Goal: Task Accomplishment & Management: Use online tool/utility

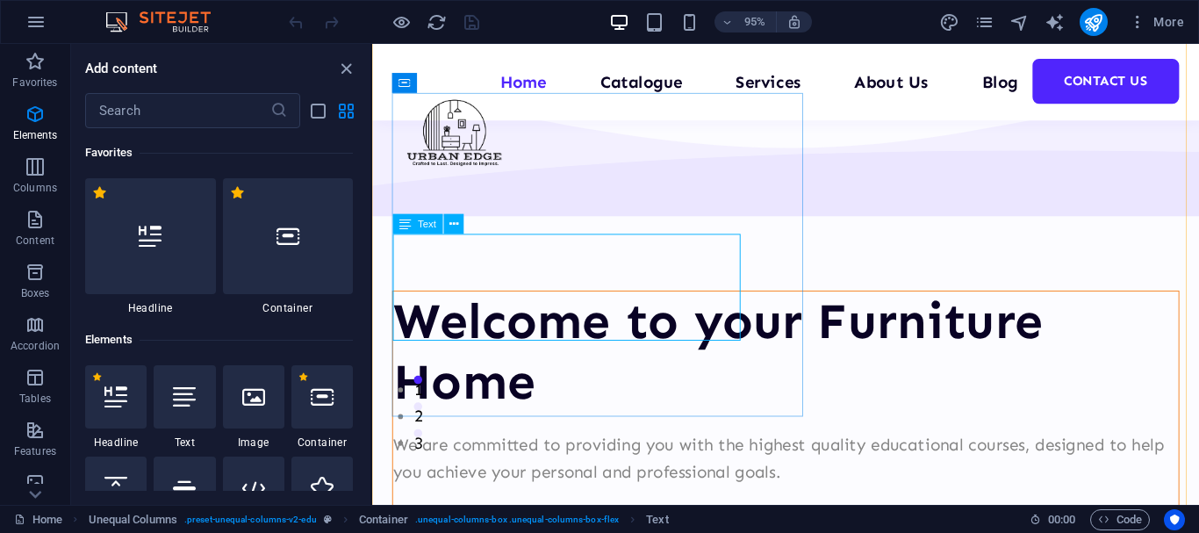
scroll to position [162, 0]
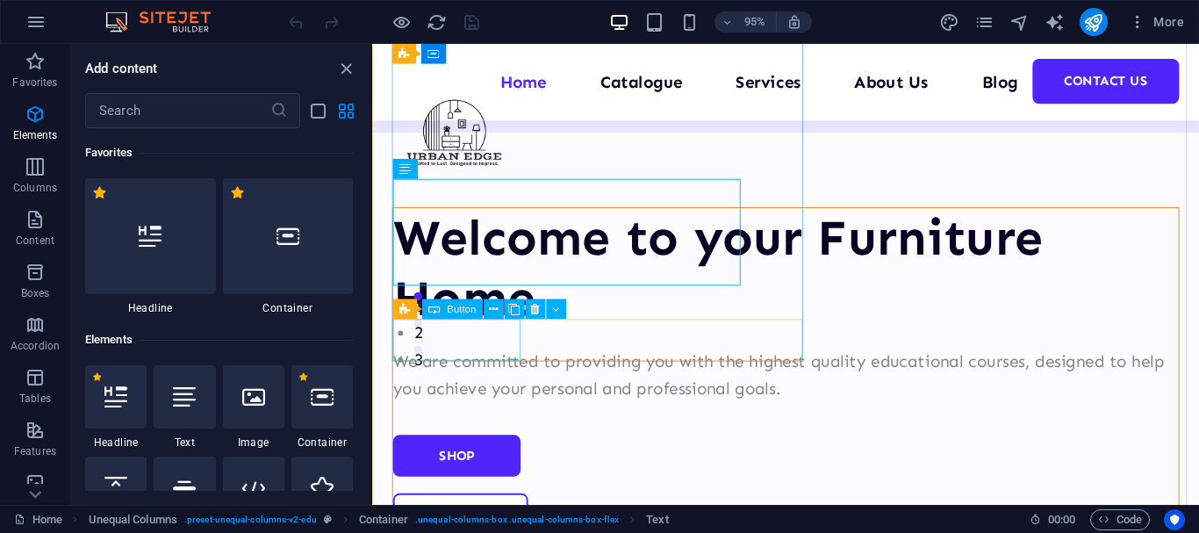
click at [452, 455] on div "SHOP" at bounding box center [807, 477] width 827 height 44
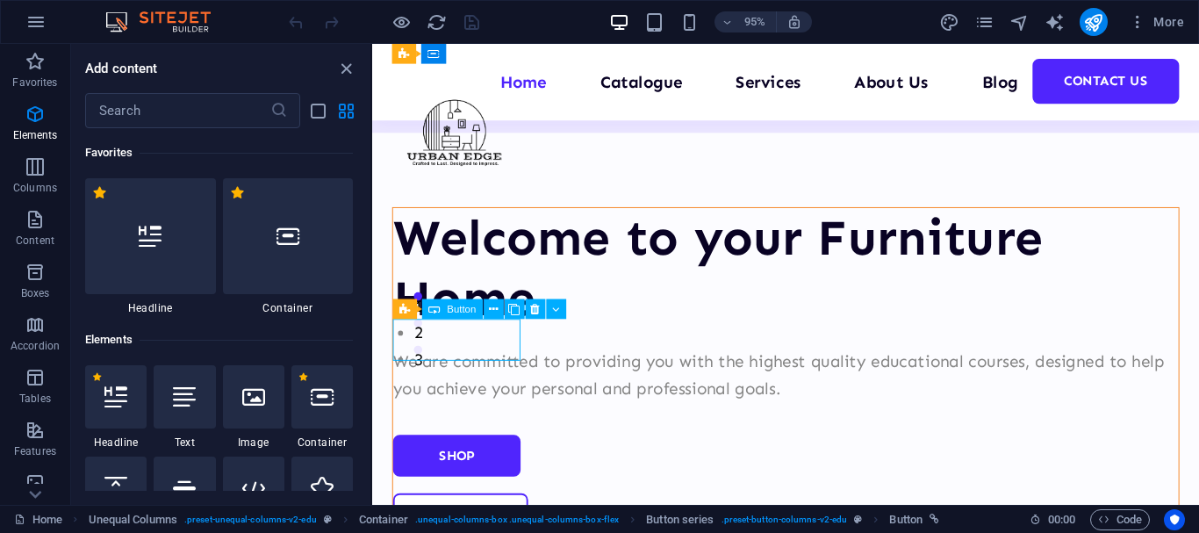
click at [467, 455] on div "SHOP" at bounding box center [807, 477] width 827 height 44
select select "px"
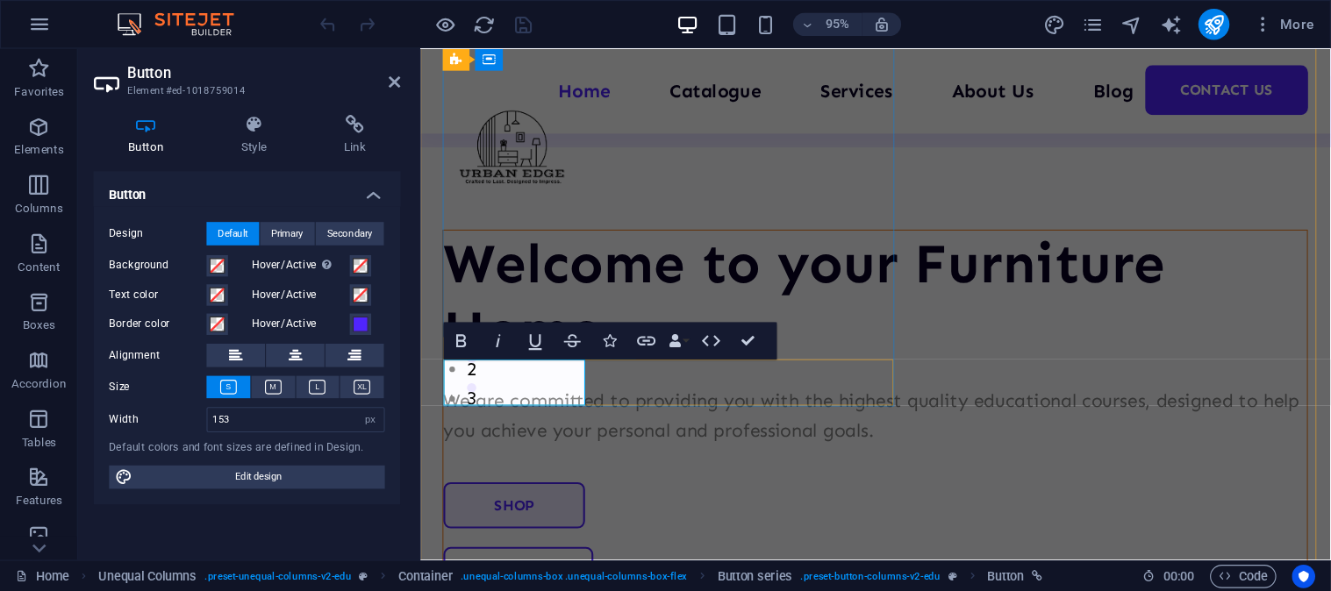
scroll to position [215, 0]
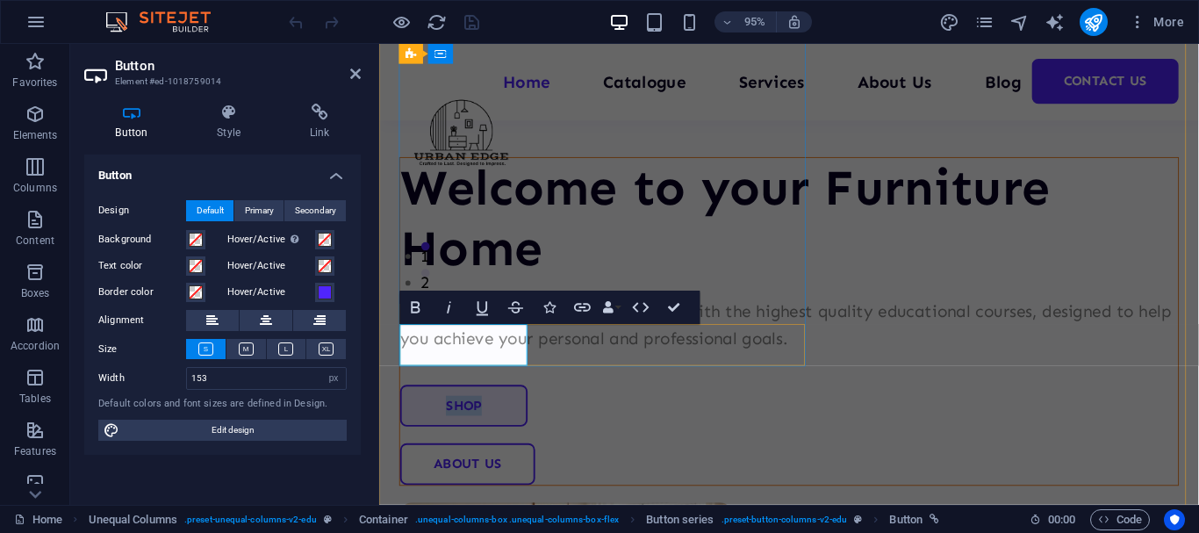
click at [489, 403] on link "SHOP" at bounding box center [468, 425] width 134 height 44
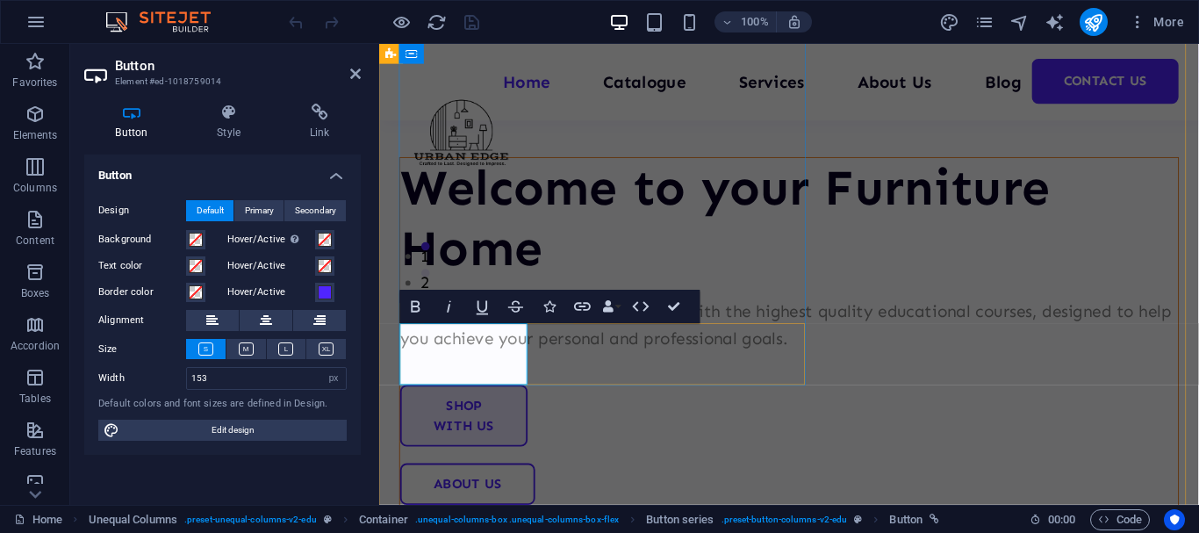
scroll to position [216, 0]
click at [513, 402] on link "SHOP with us" at bounding box center [468, 434] width 134 height 65
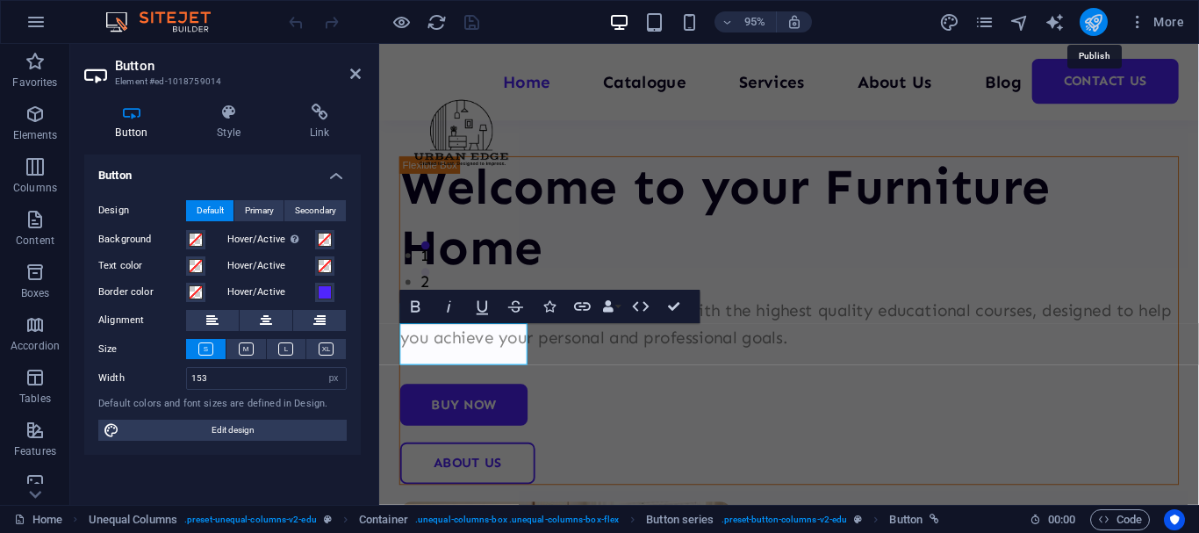
click at [1096, 25] on icon "publish" at bounding box center [1093, 22] width 20 height 20
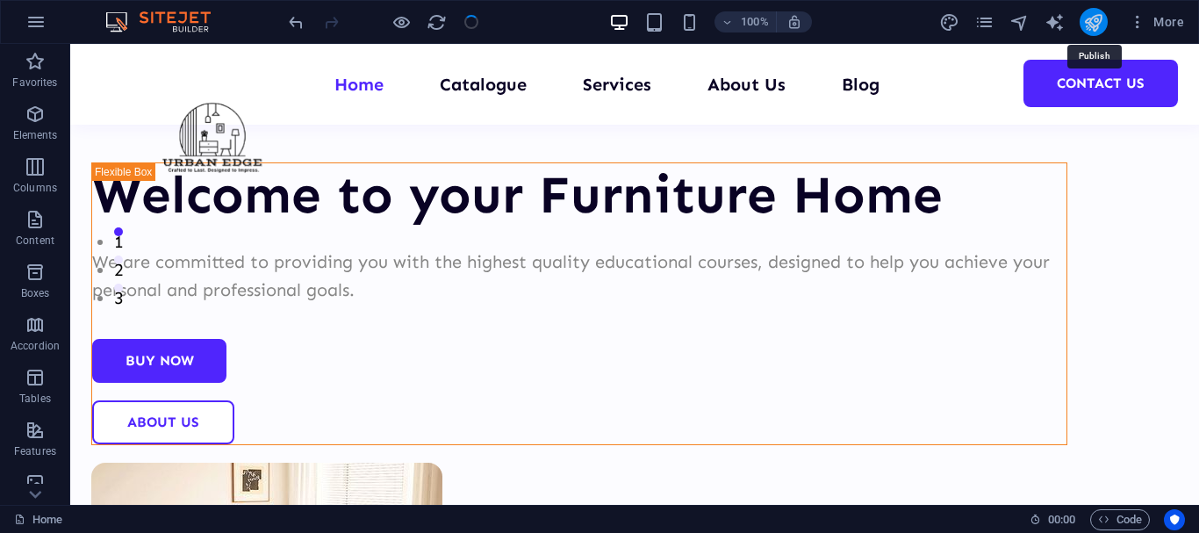
scroll to position [163, 0]
